Goal: Transaction & Acquisition: Download file/media

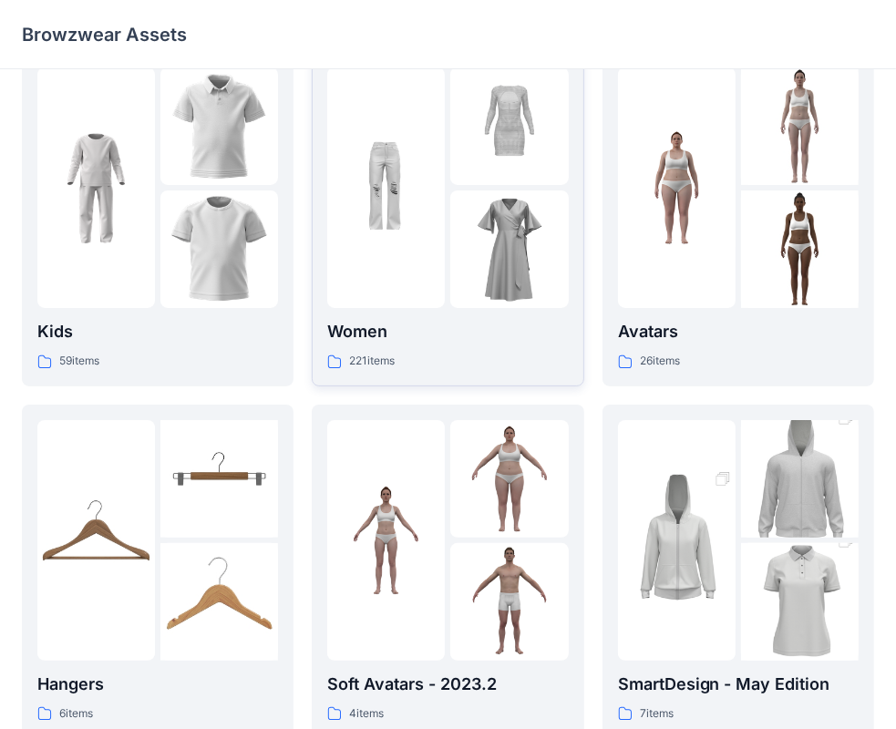
scroll to position [91, 0]
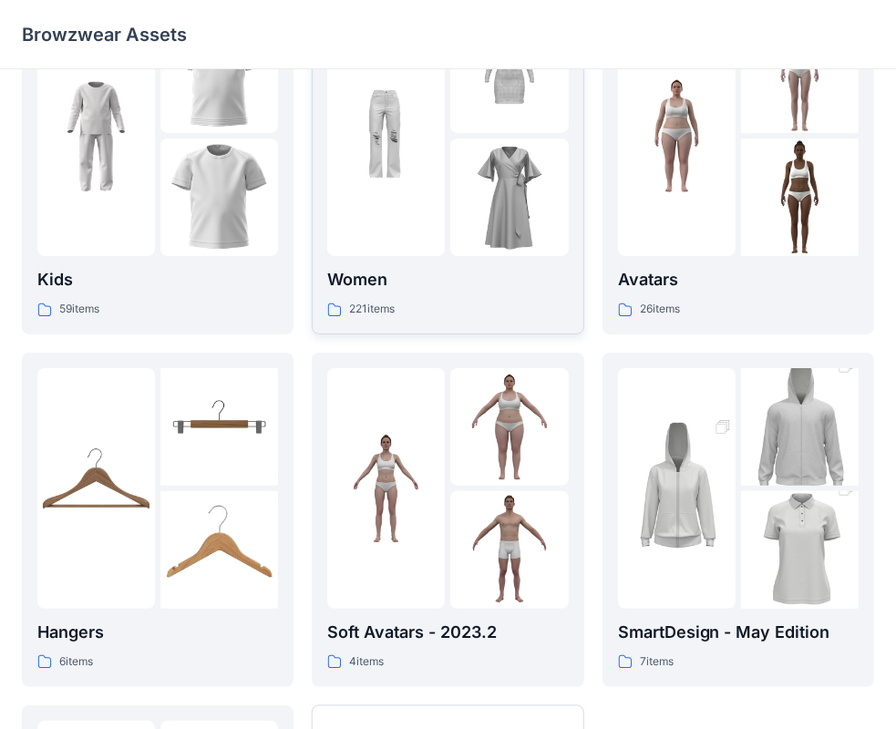
click at [425, 242] on div at bounding box center [386, 135] width 118 height 241
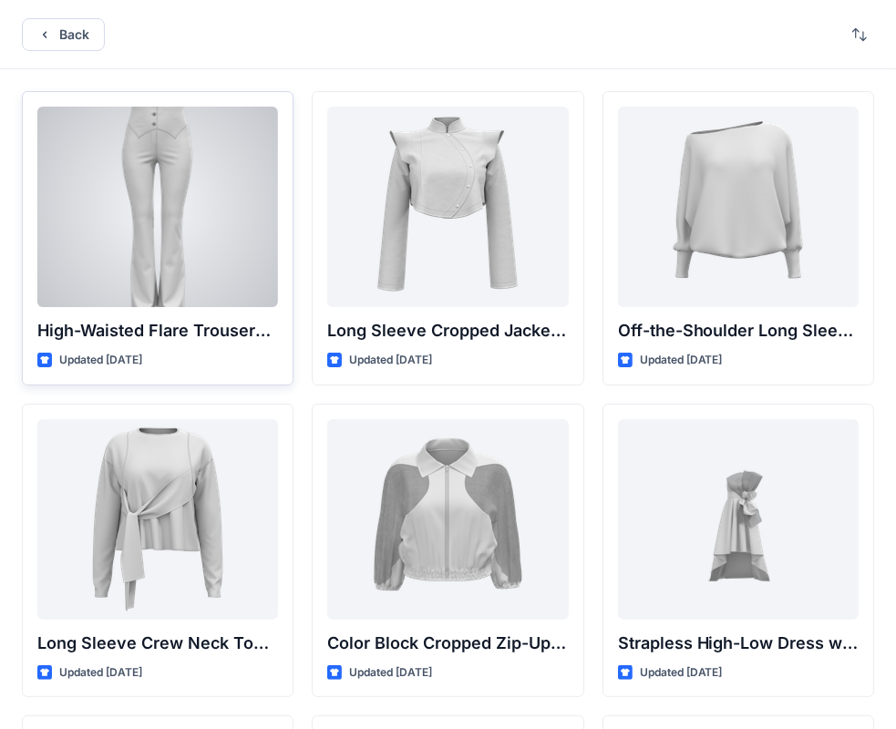
click at [181, 185] on div at bounding box center [157, 207] width 241 height 201
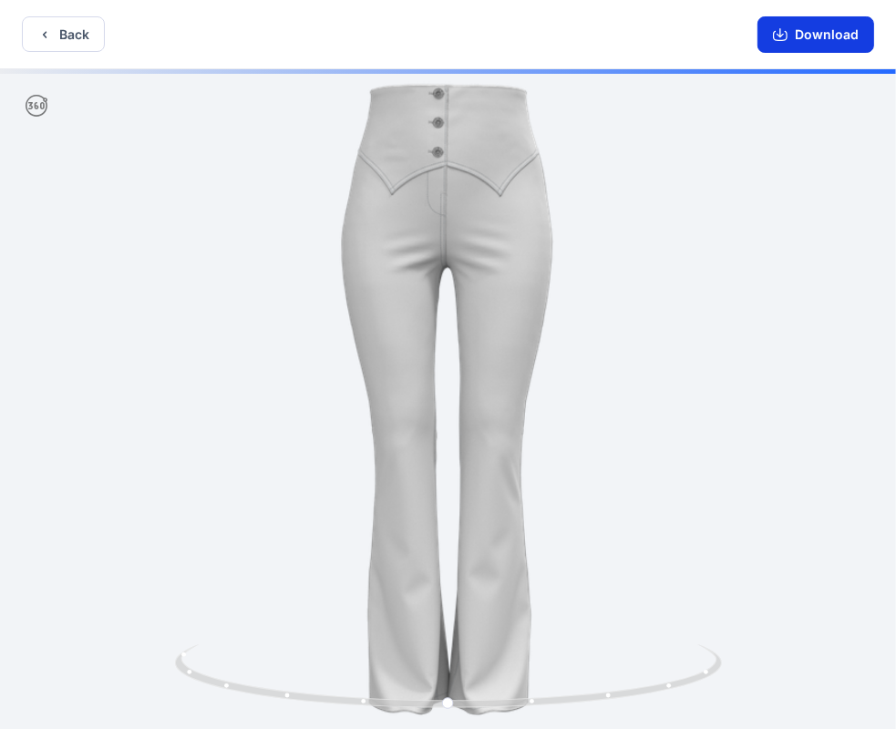
click at [819, 40] on button "Download" at bounding box center [816, 34] width 117 height 36
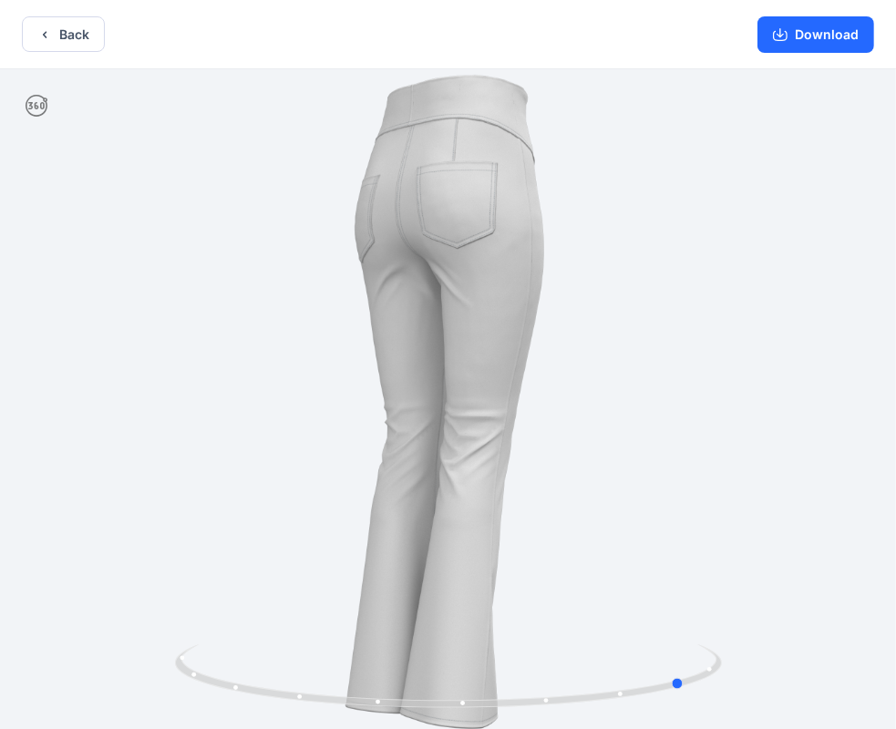
drag, startPoint x: 345, startPoint y: 254, endPoint x: 572, endPoint y: 276, distance: 228.0
click at [572, 276] on div at bounding box center [448, 401] width 896 height 664
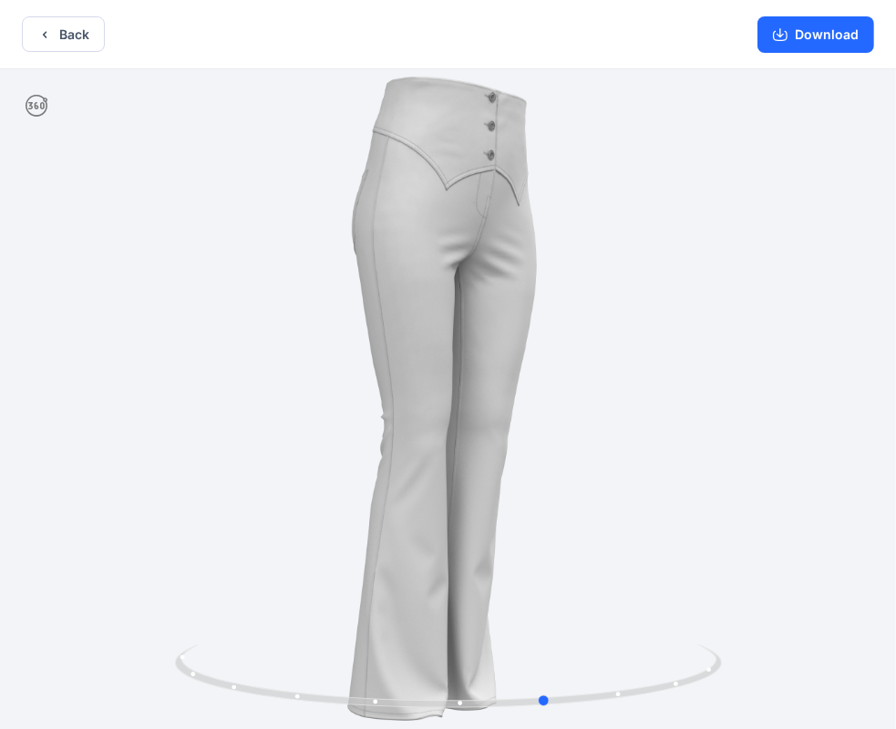
drag, startPoint x: 570, startPoint y: 276, endPoint x: 442, endPoint y: 311, distance: 132.2
click at [439, 305] on div at bounding box center [448, 401] width 896 height 664
click at [848, 40] on button "Download" at bounding box center [816, 34] width 117 height 36
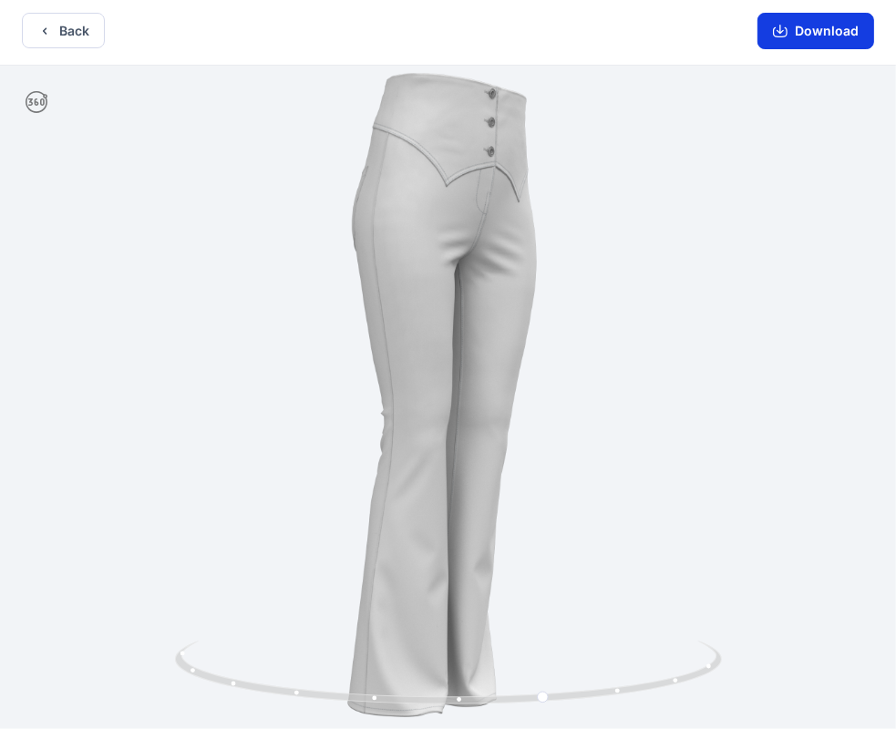
click at [854, 28] on button "Download" at bounding box center [816, 31] width 117 height 36
